Goal: Transaction & Acquisition: Purchase product/service

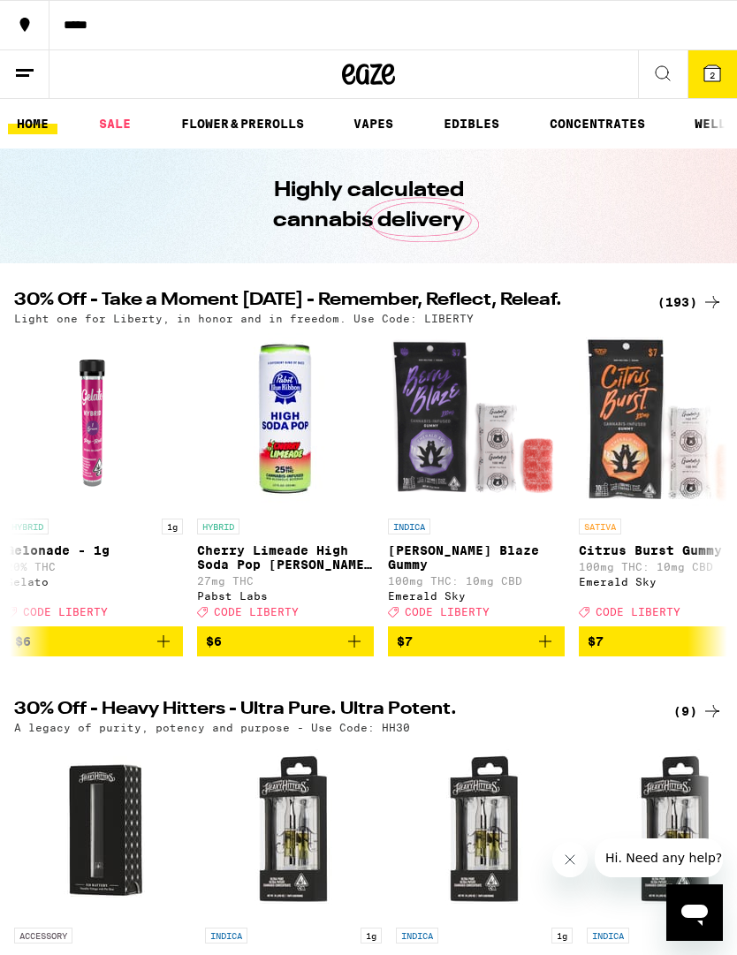
scroll to position [0, 3847]
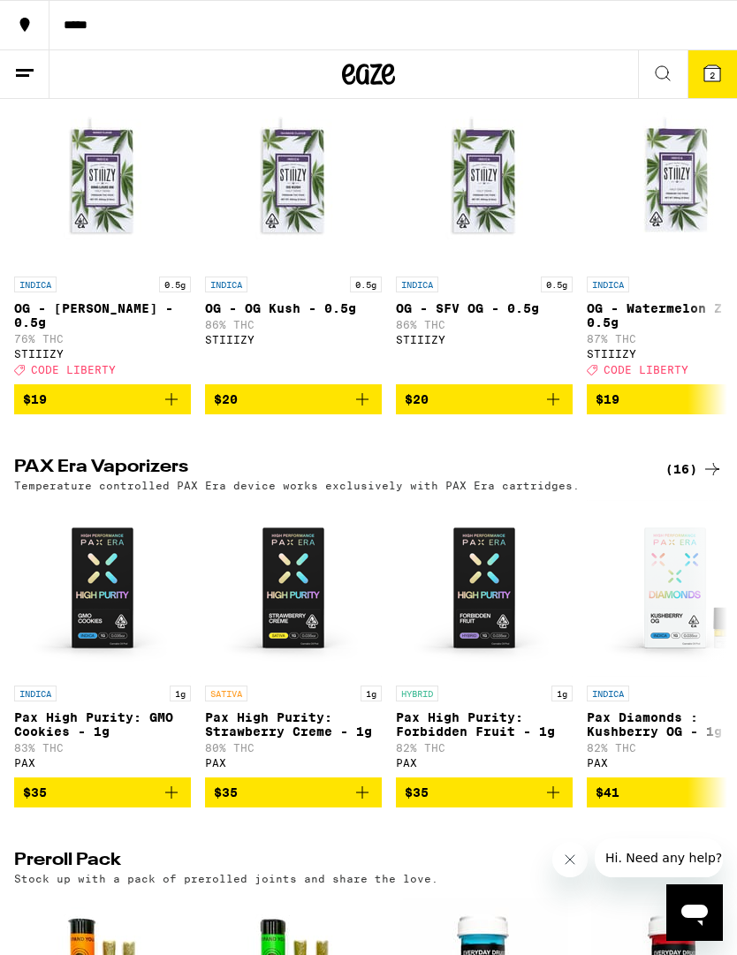
scroll to position [0, 3881]
